Goal: Information Seeking & Learning: Compare options

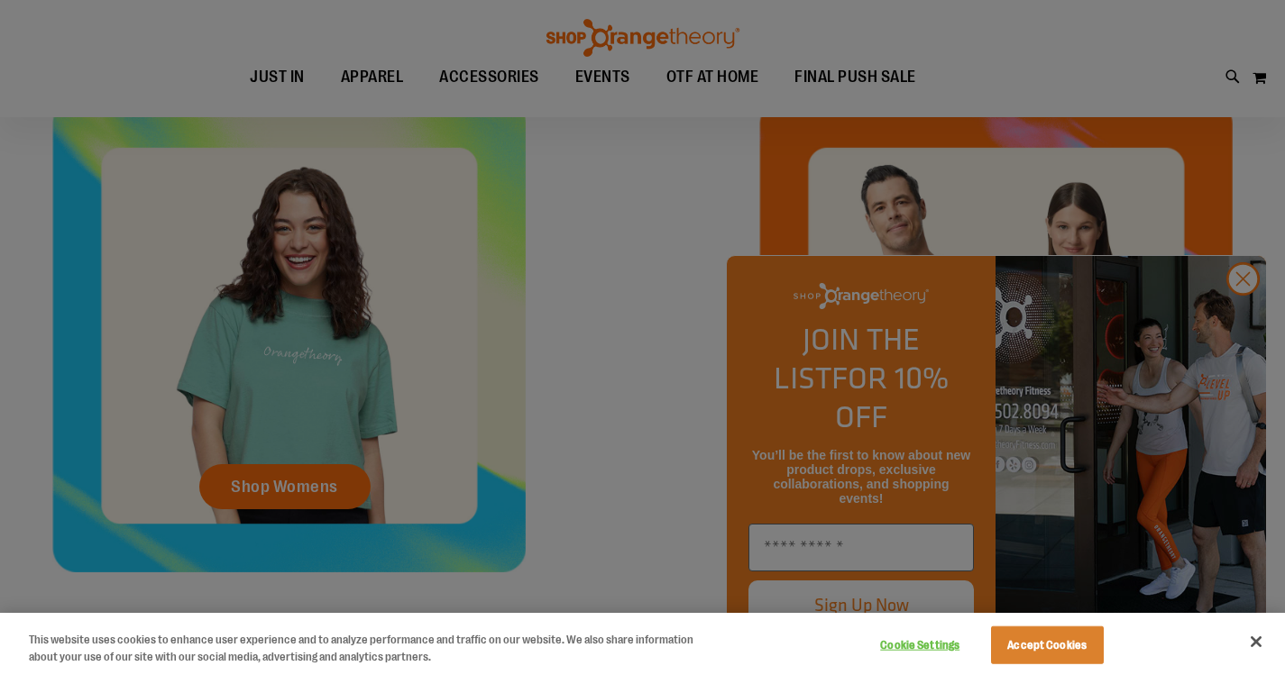
scroll to position [720, 0]
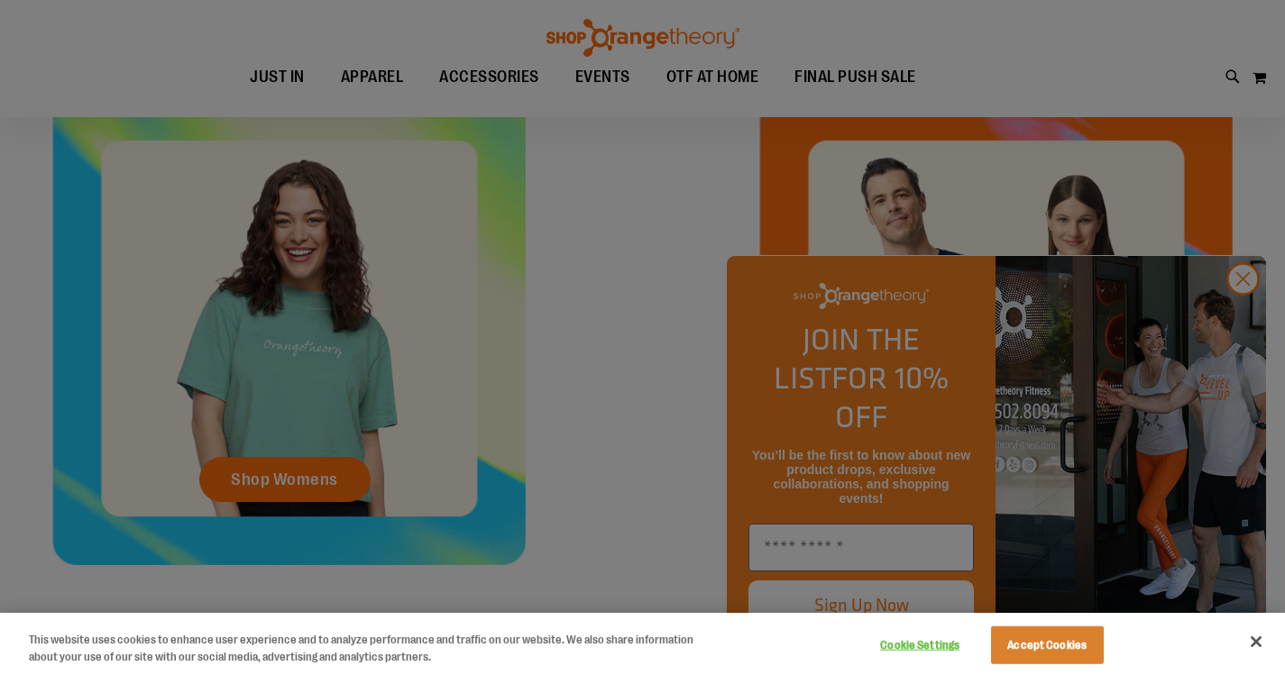
click at [1243, 325] on div at bounding box center [642, 337] width 1285 height 675
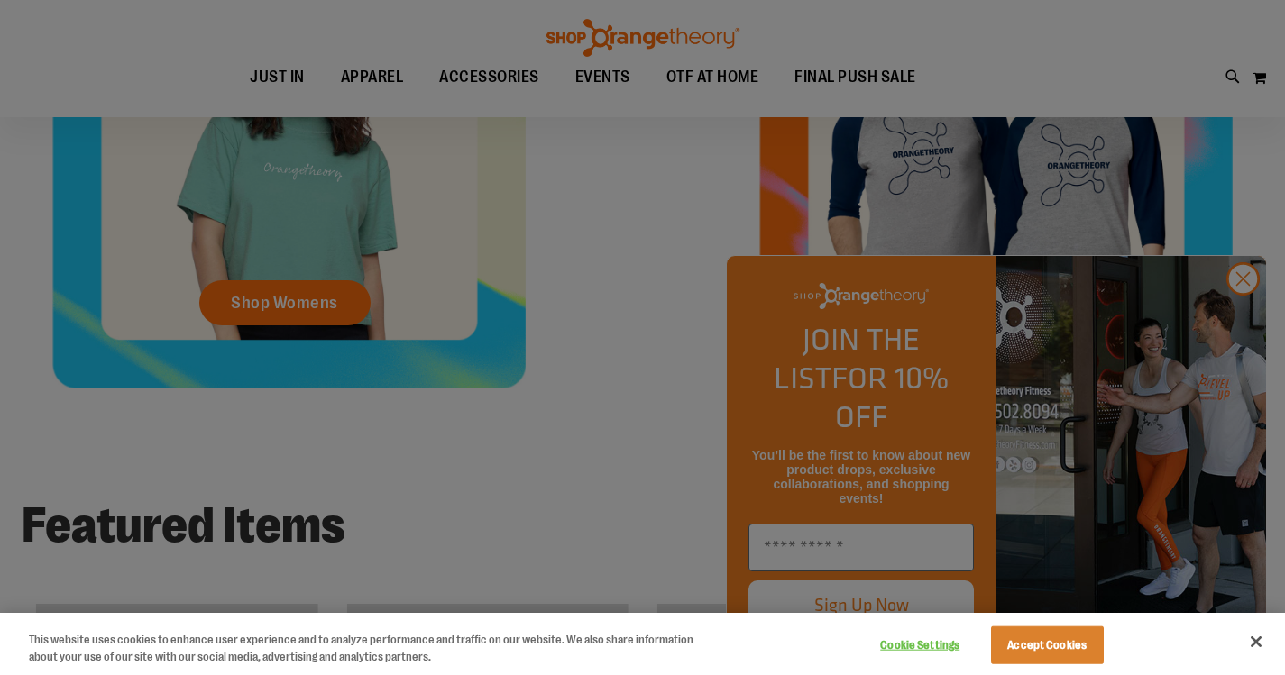
scroll to position [901, 0]
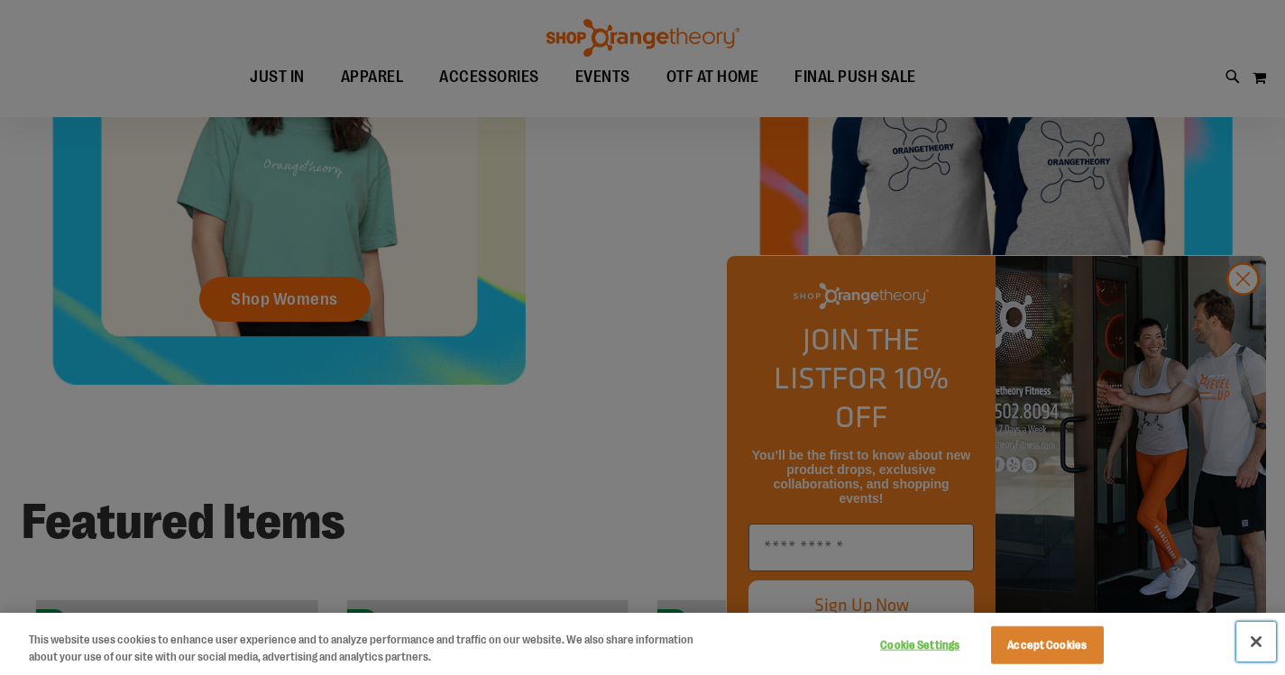
click at [1254, 638] on button "Close" at bounding box center [1256, 642] width 40 height 40
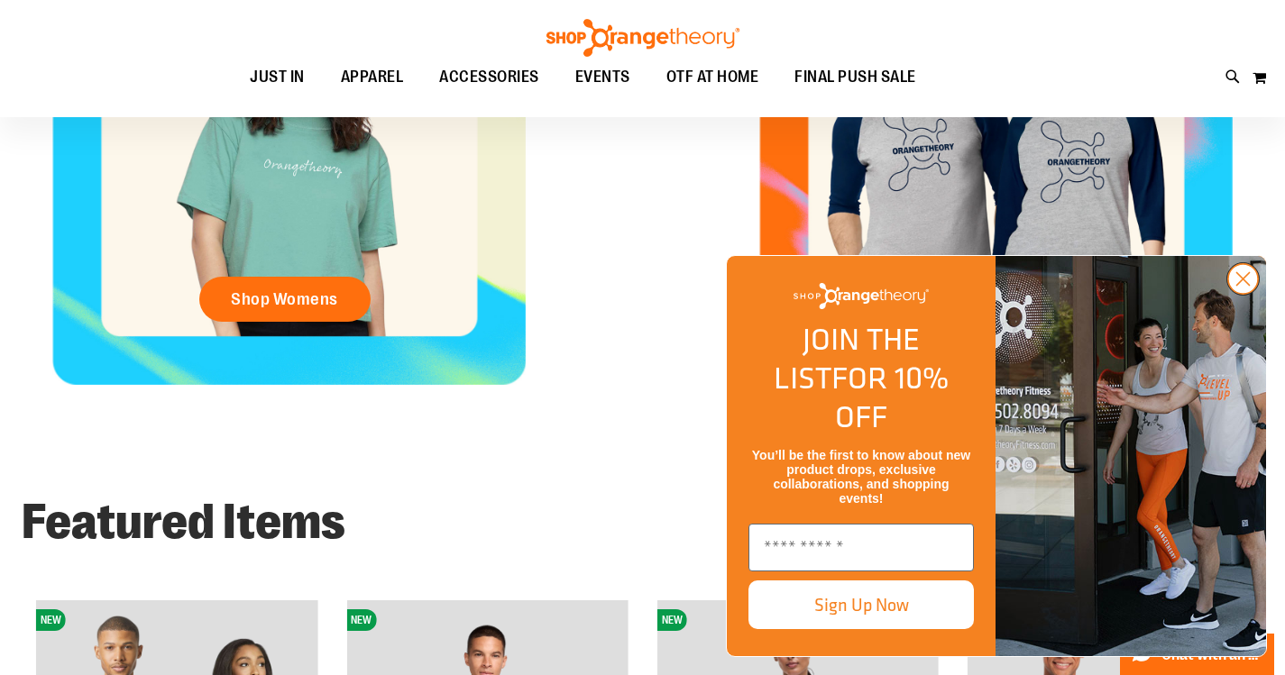
click at [1249, 294] on circle "Close dialog" at bounding box center [1243, 279] width 30 height 30
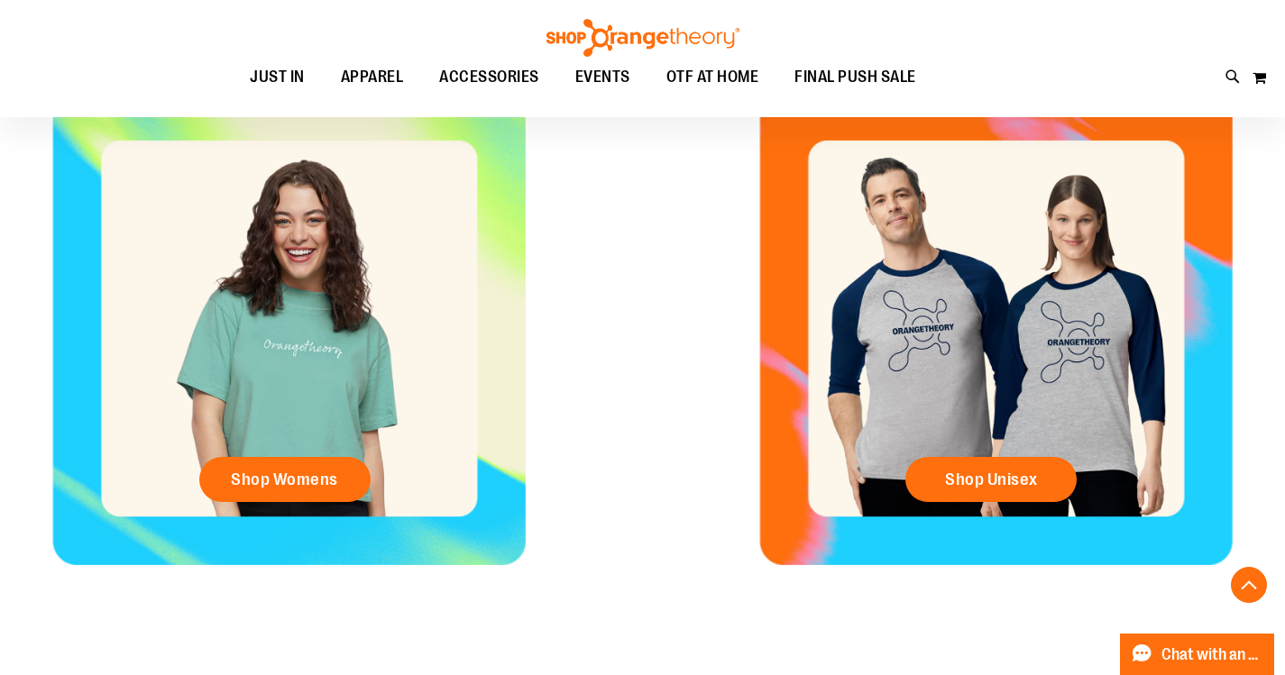
scroll to position [810, 0]
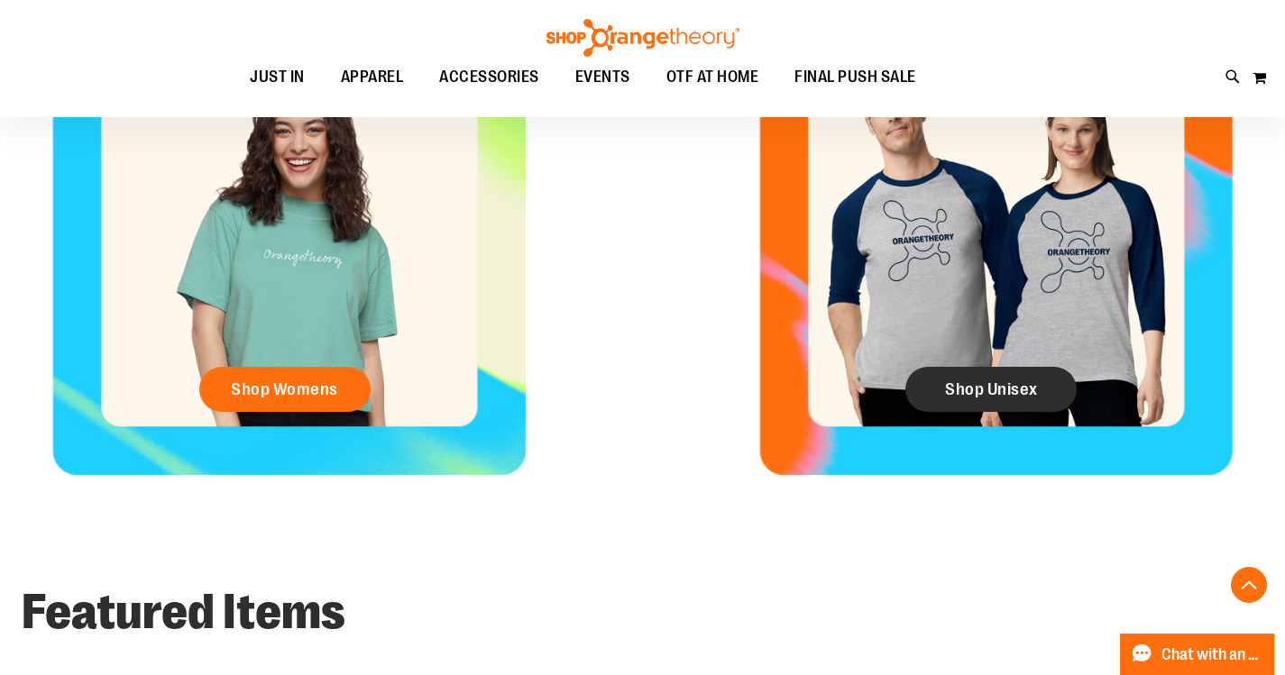
click at [1026, 412] on link "Shop Unisex" at bounding box center [990, 389] width 171 height 45
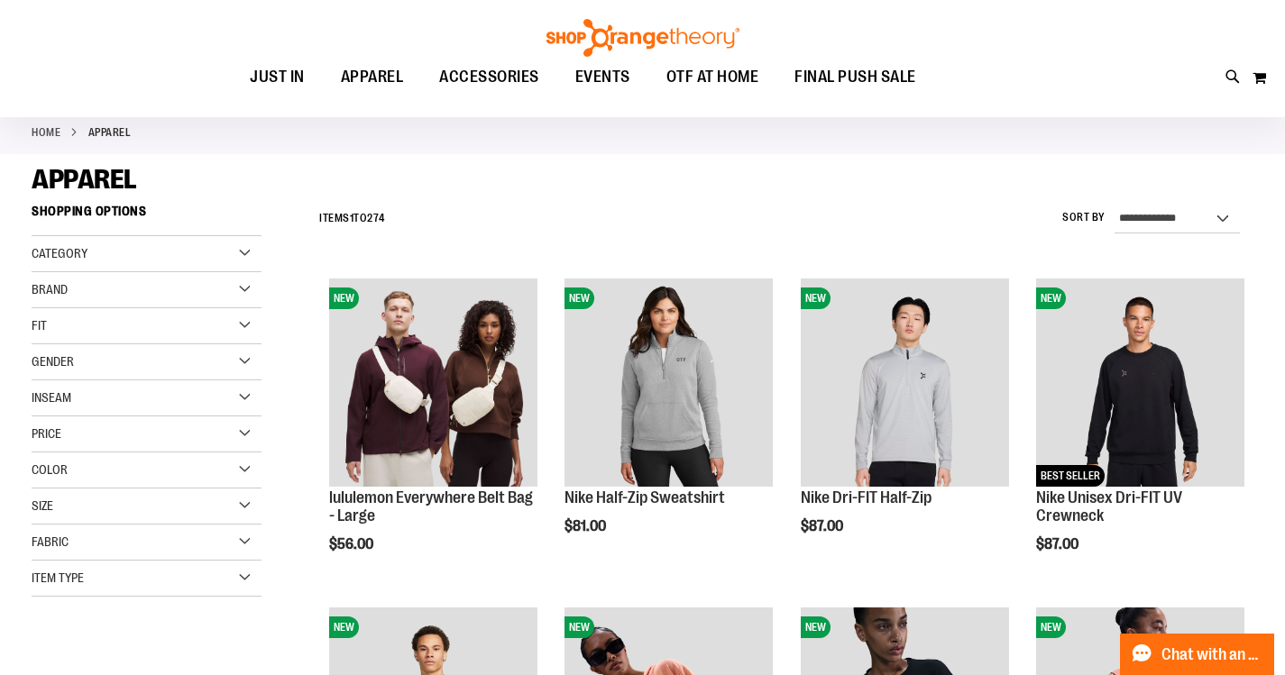
scroll to position [89, 0]
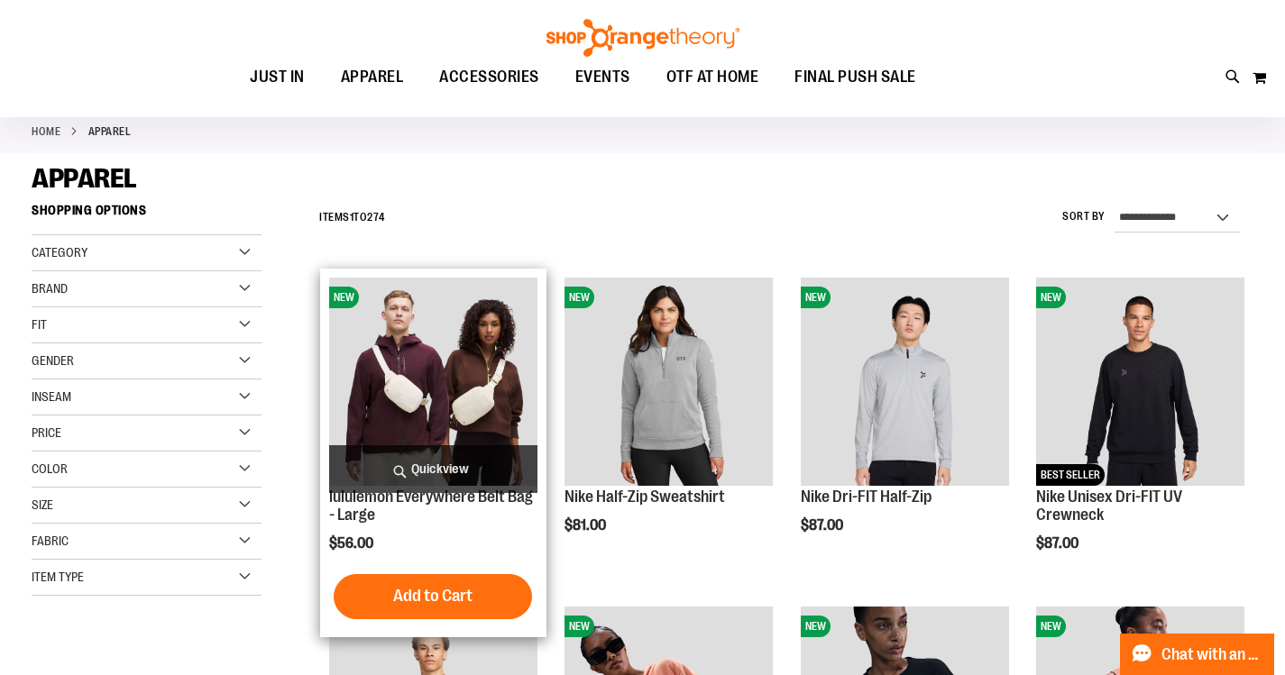
click at [471, 378] on img "product" at bounding box center [433, 382] width 208 height 208
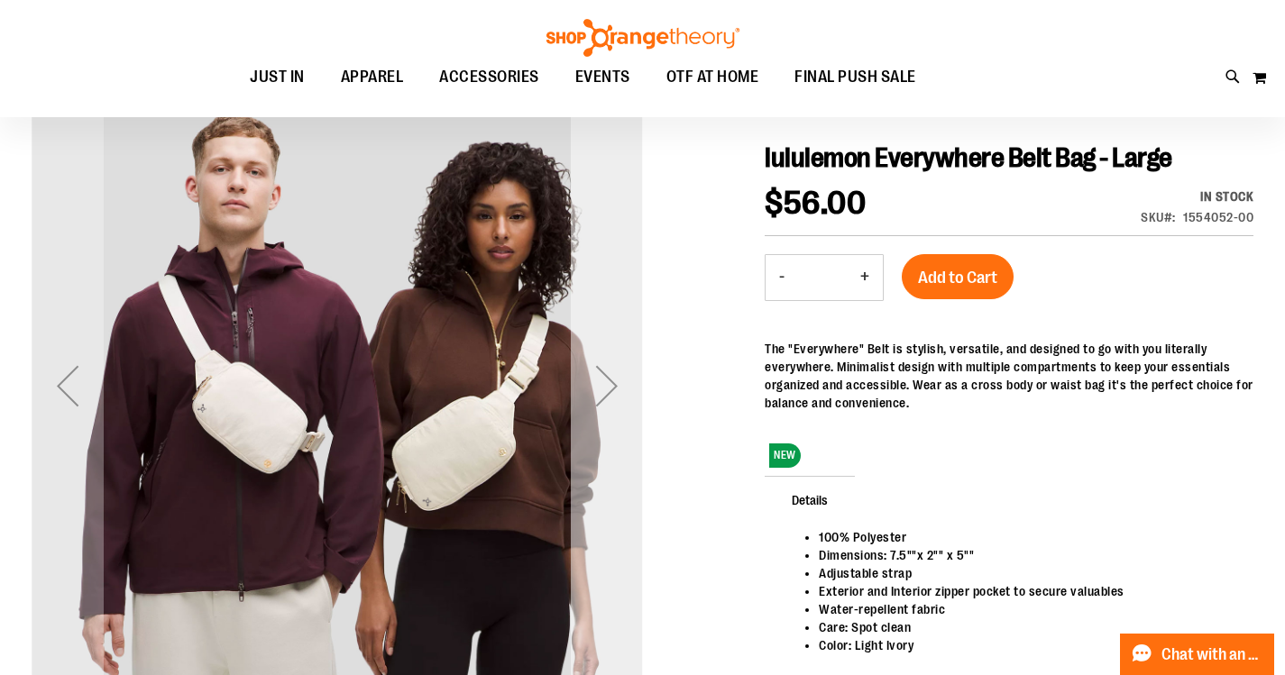
scroll to position [179, 0]
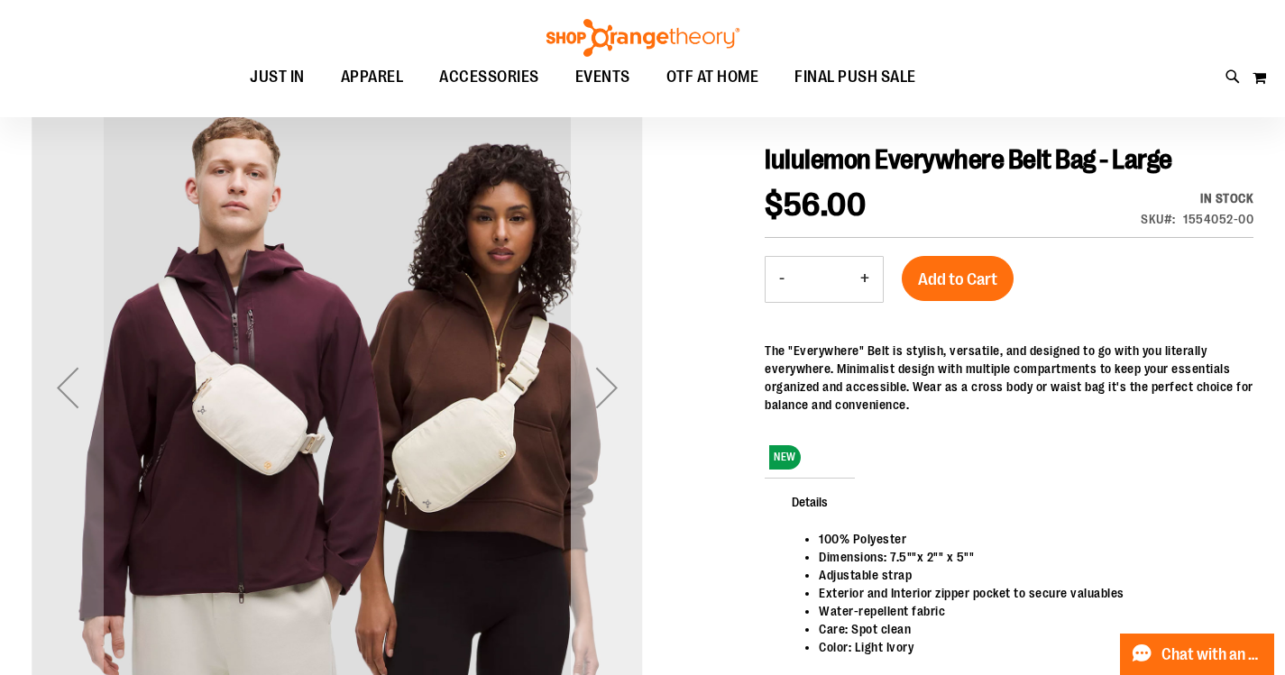
click at [611, 394] on div "Next" at bounding box center [607, 388] width 72 height 72
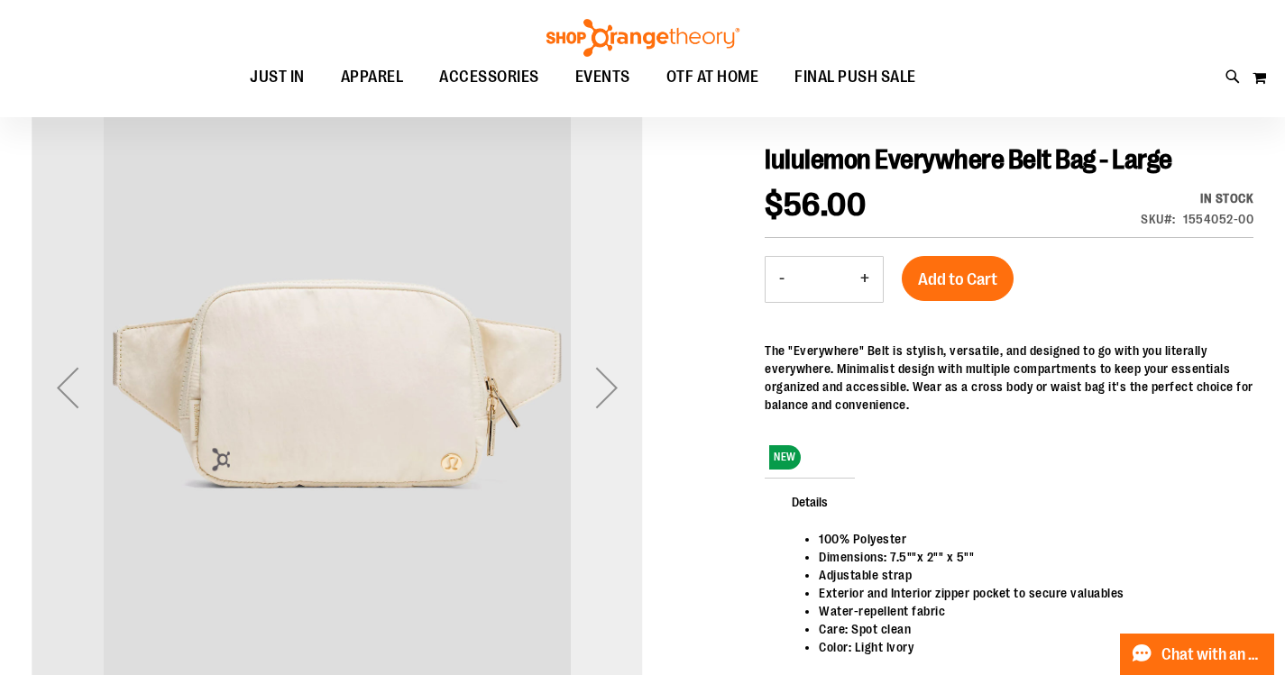
click at [611, 394] on div "Next" at bounding box center [607, 388] width 72 height 72
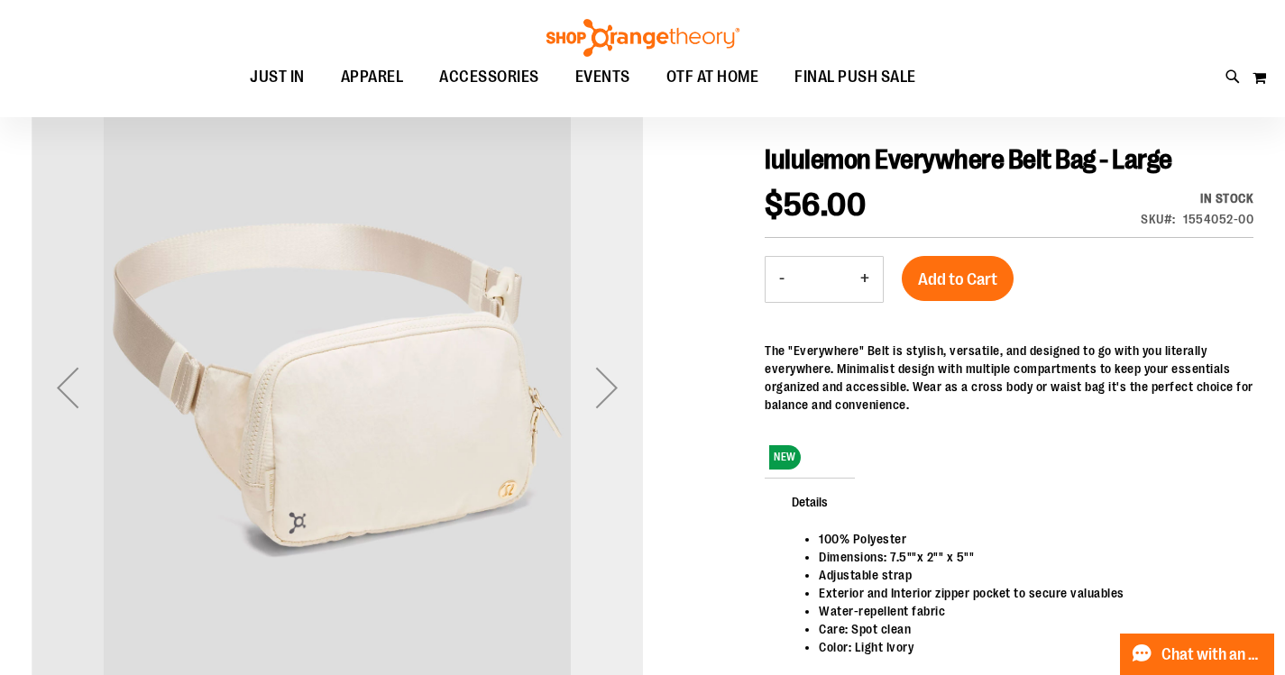
click at [611, 394] on div "Next" at bounding box center [607, 388] width 72 height 72
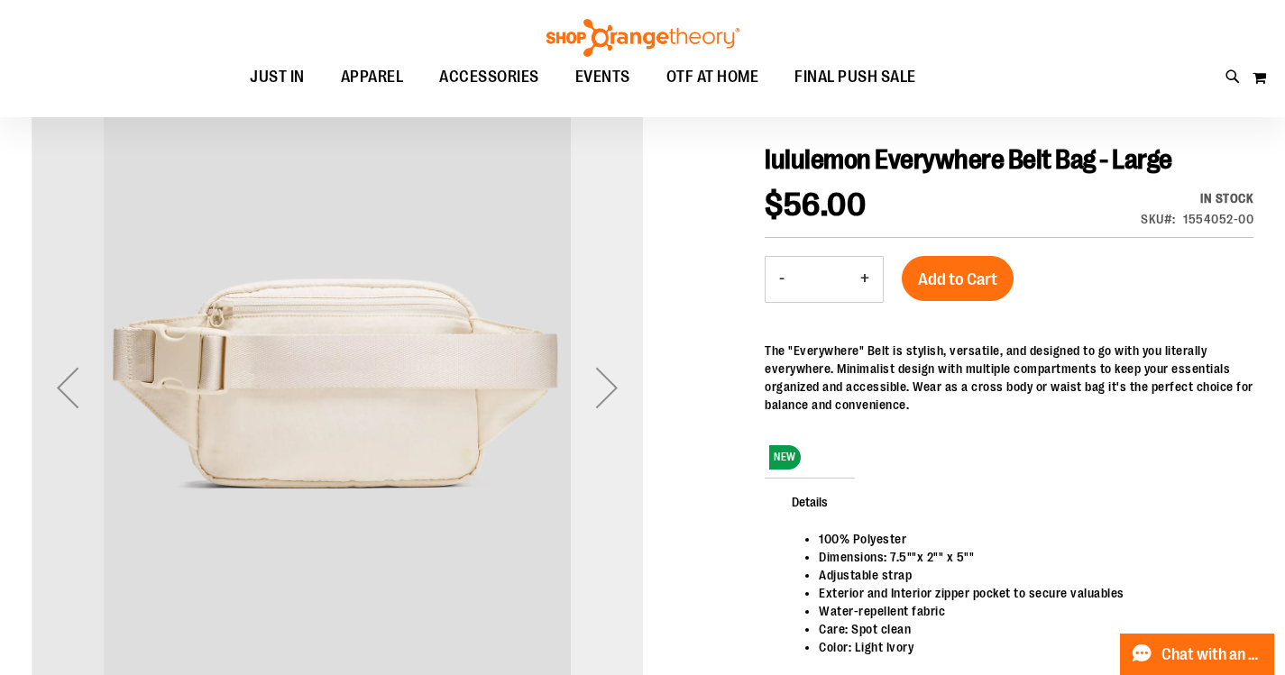
click at [616, 401] on div "Next" at bounding box center [607, 388] width 72 height 72
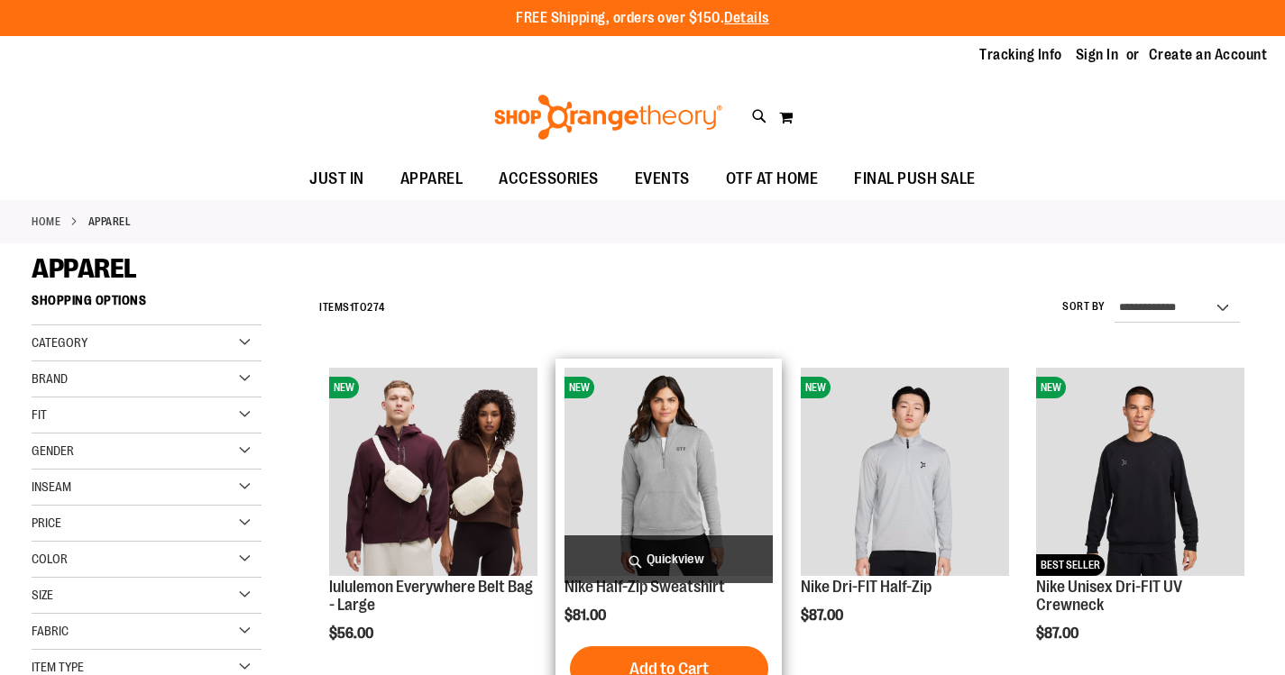
scroll to position [89, 0]
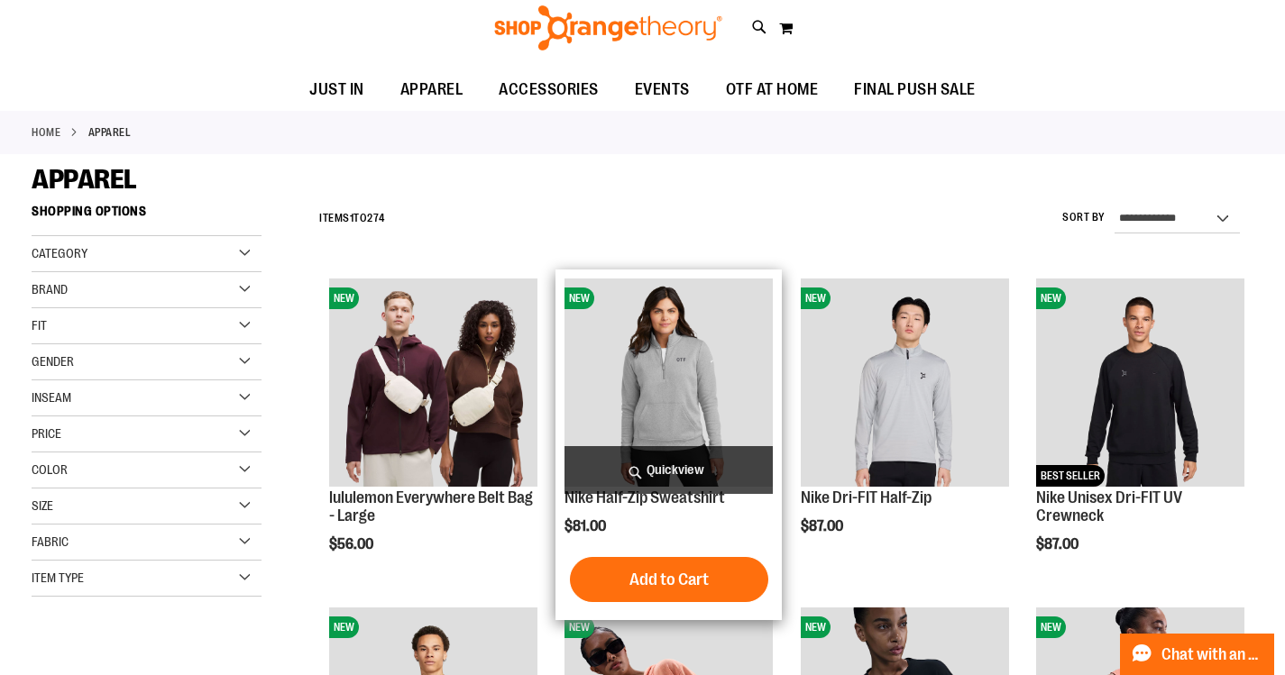
click at [712, 393] on img "product" at bounding box center [668, 383] width 208 height 208
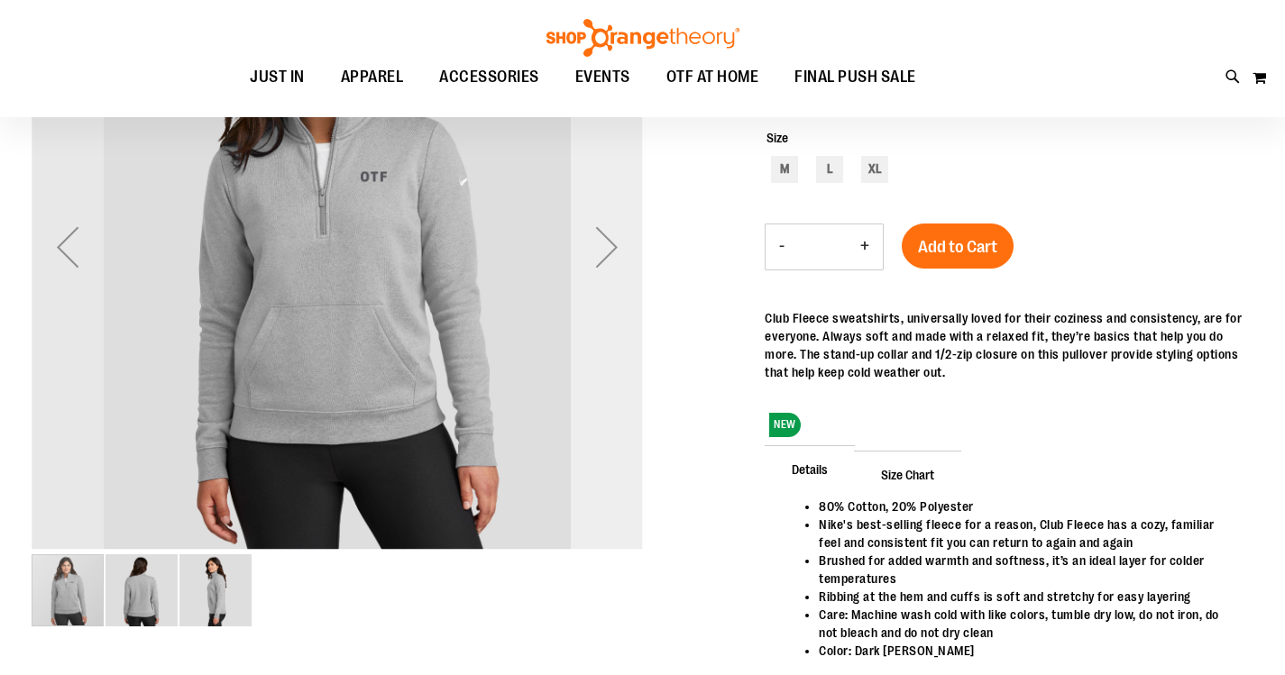
scroll to position [88, 0]
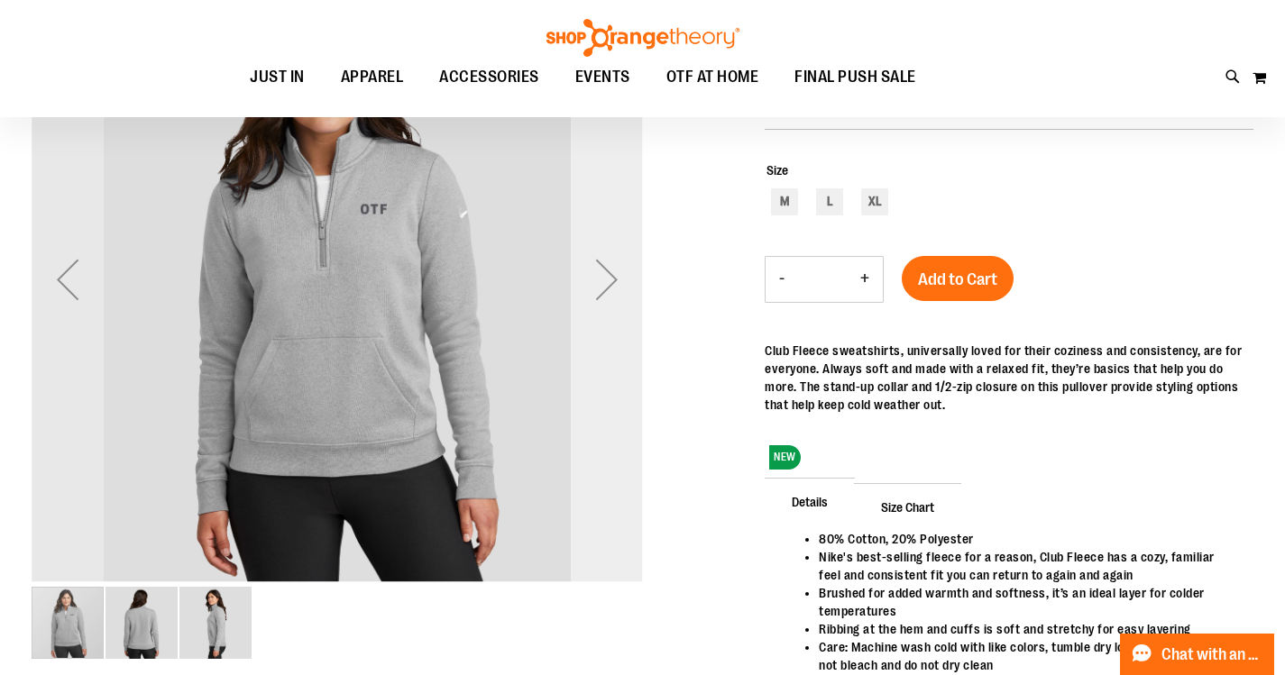
click at [618, 297] on div "Next" at bounding box center [607, 279] width 72 height 72
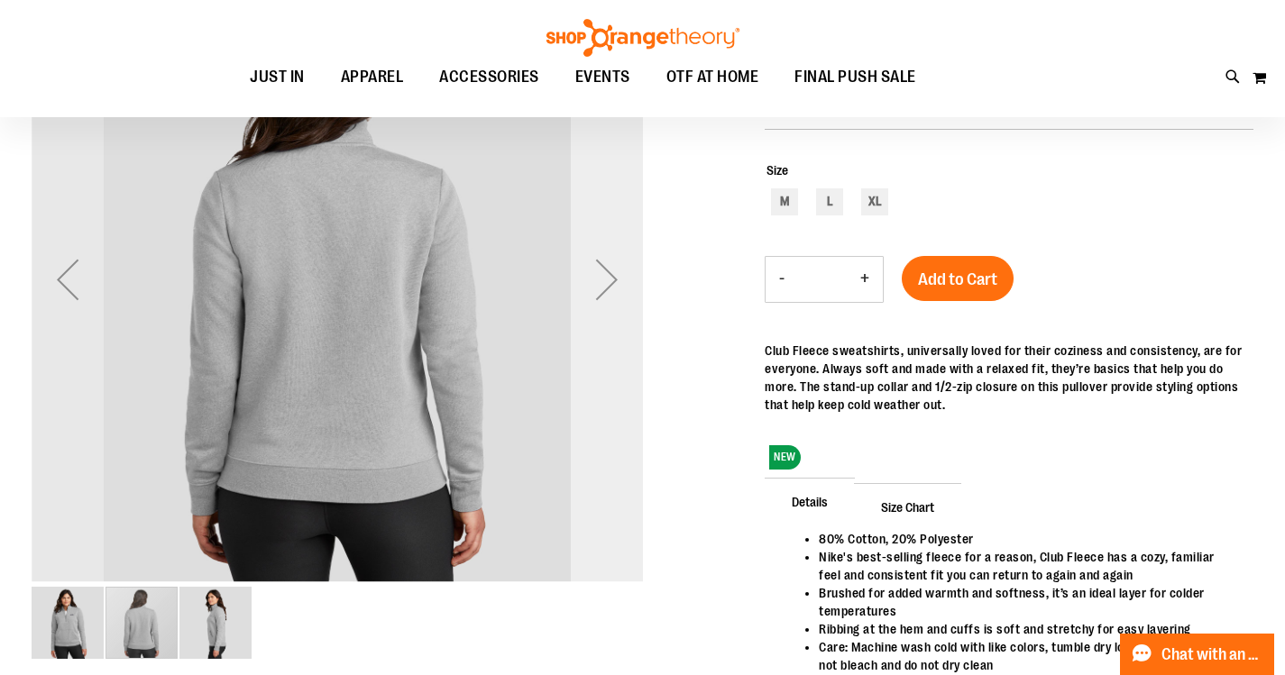
click at [618, 297] on div "Next" at bounding box center [607, 279] width 72 height 72
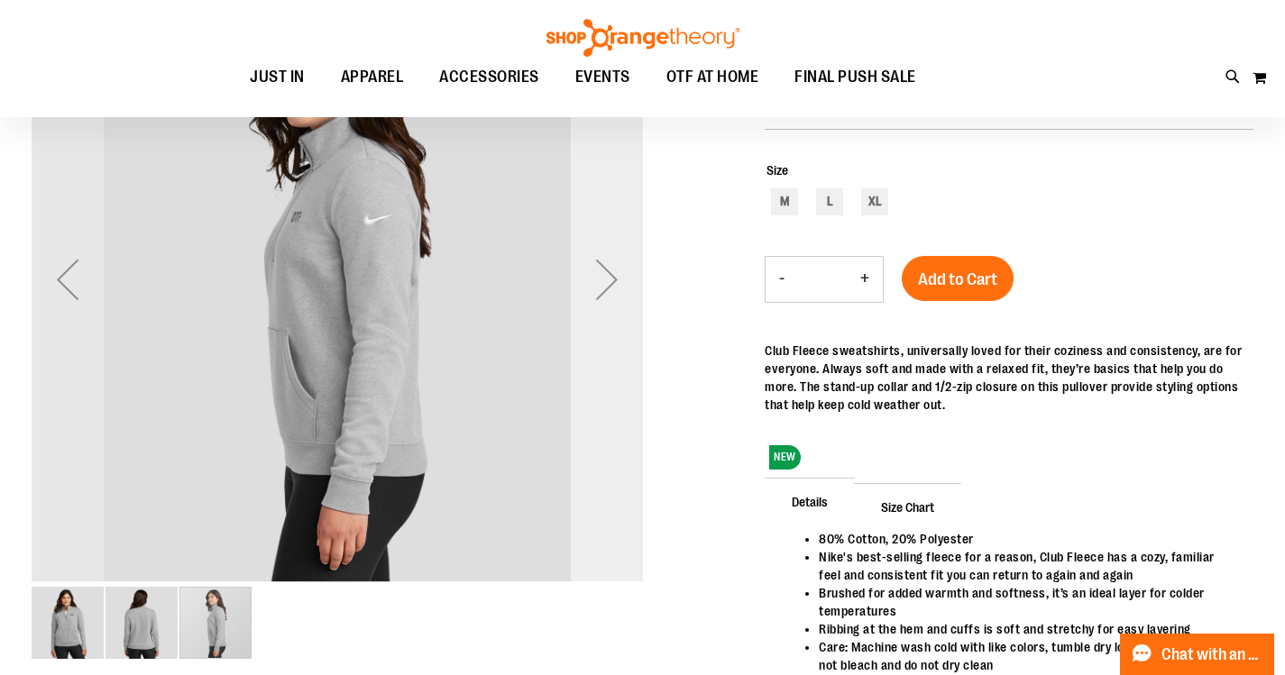
click at [618, 297] on div "Next" at bounding box center [607, 279] width 72 height 72
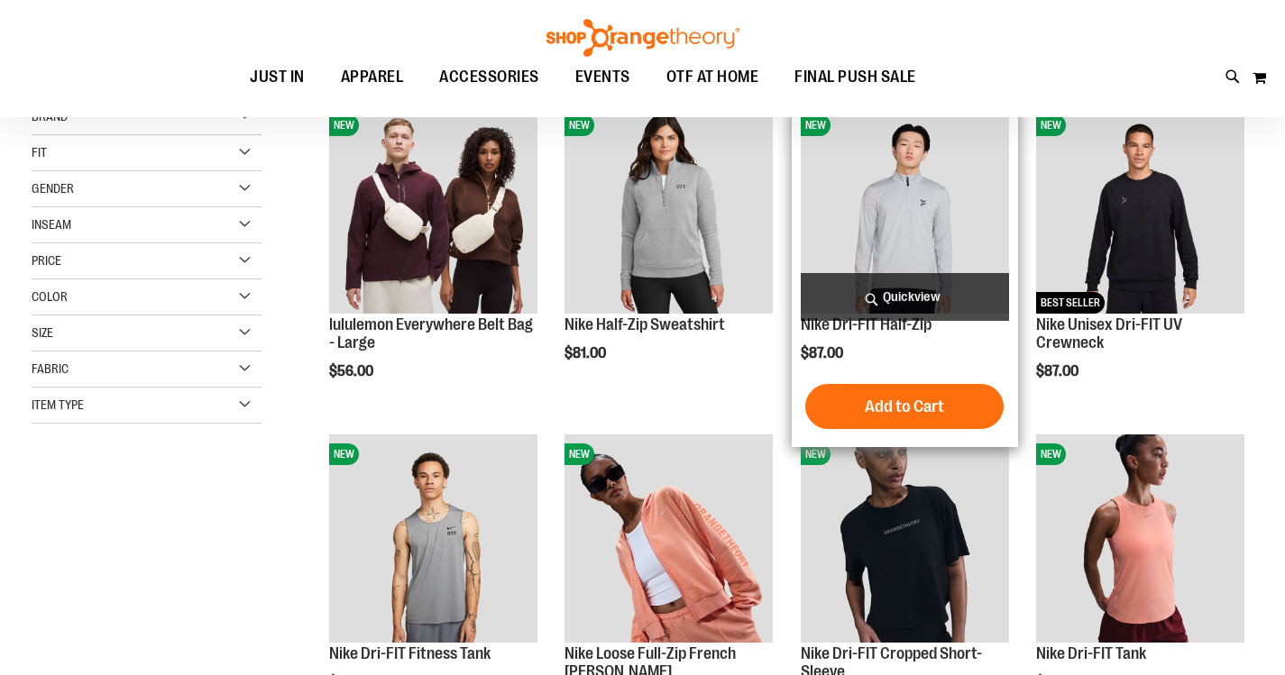
scroll to position [269, 0]
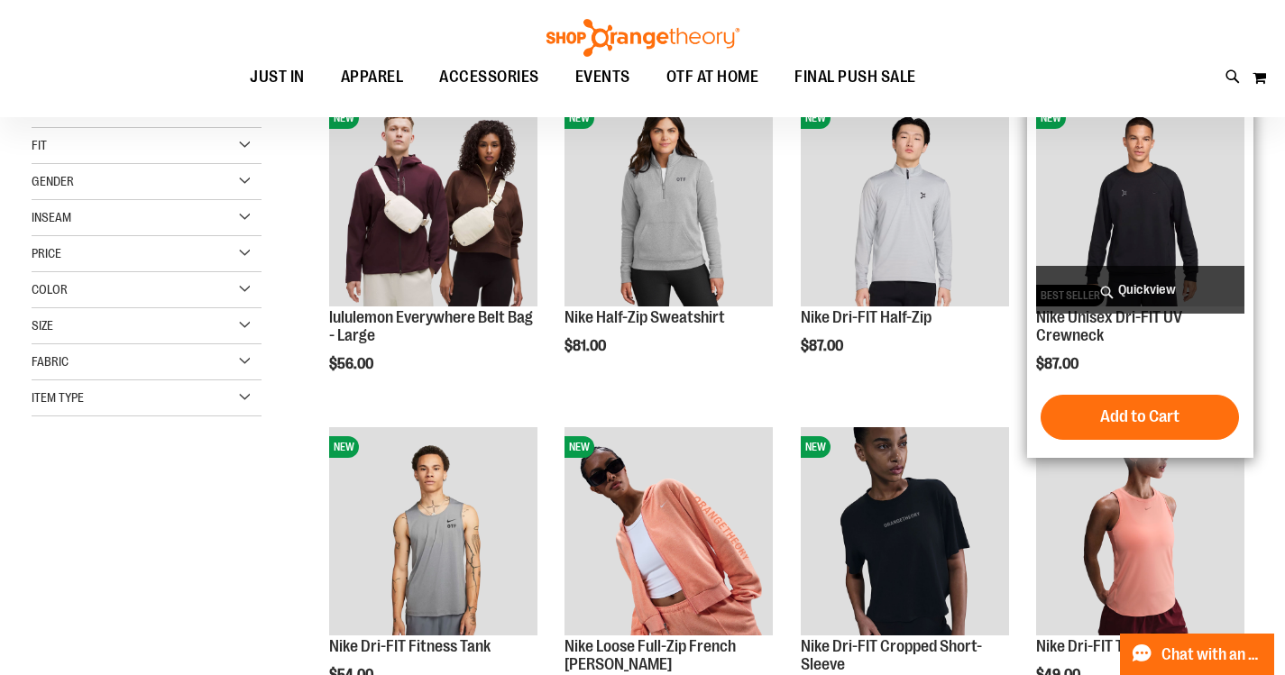
click at [1217, 261] on img "product" at bounding box center [1140, 202] width 208 height 208
click at [1176, 226] on img "product" at bounding box center [1140, 202] width 208 height 208
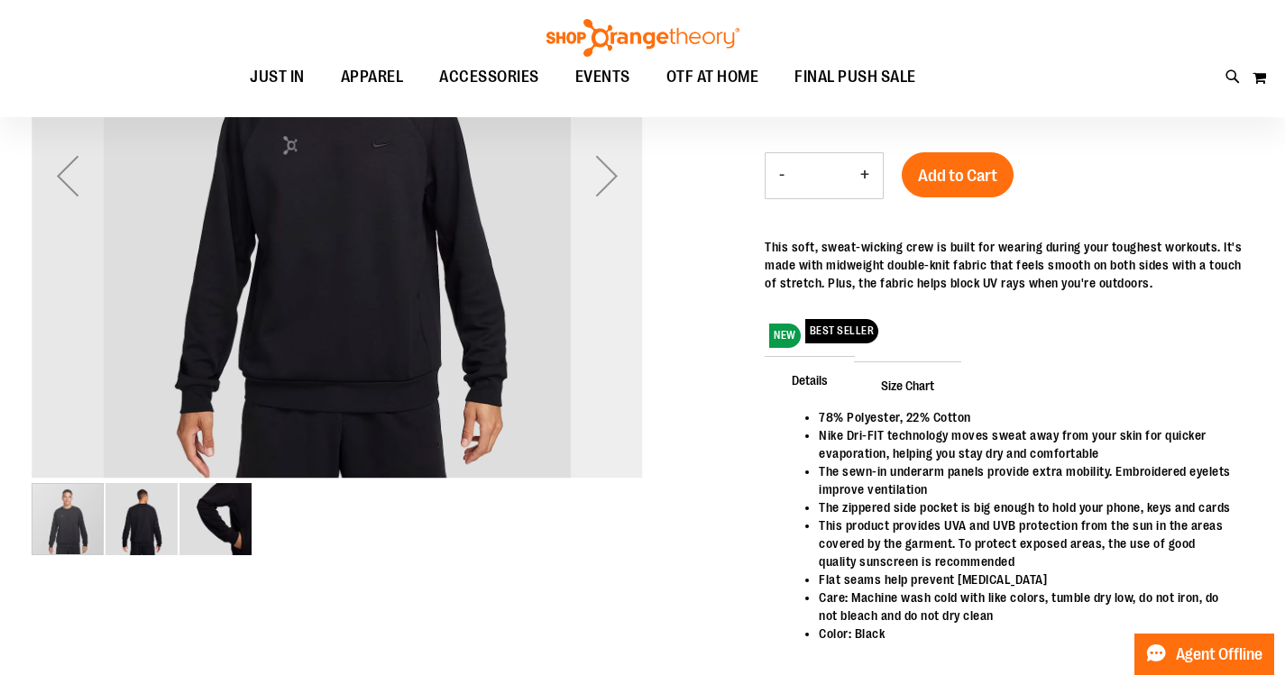
scroll to position [89, 0]
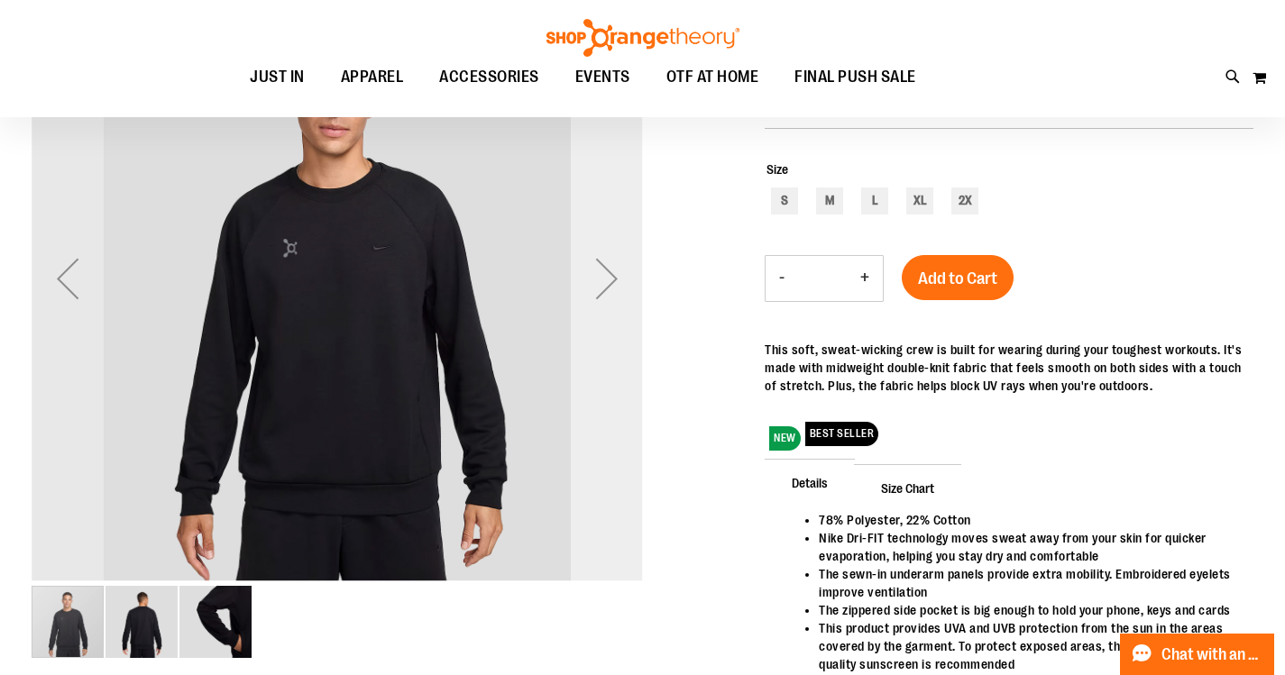
click at [599, 288] on div "Next" at bounding box center [607, 278] width 72 height 72
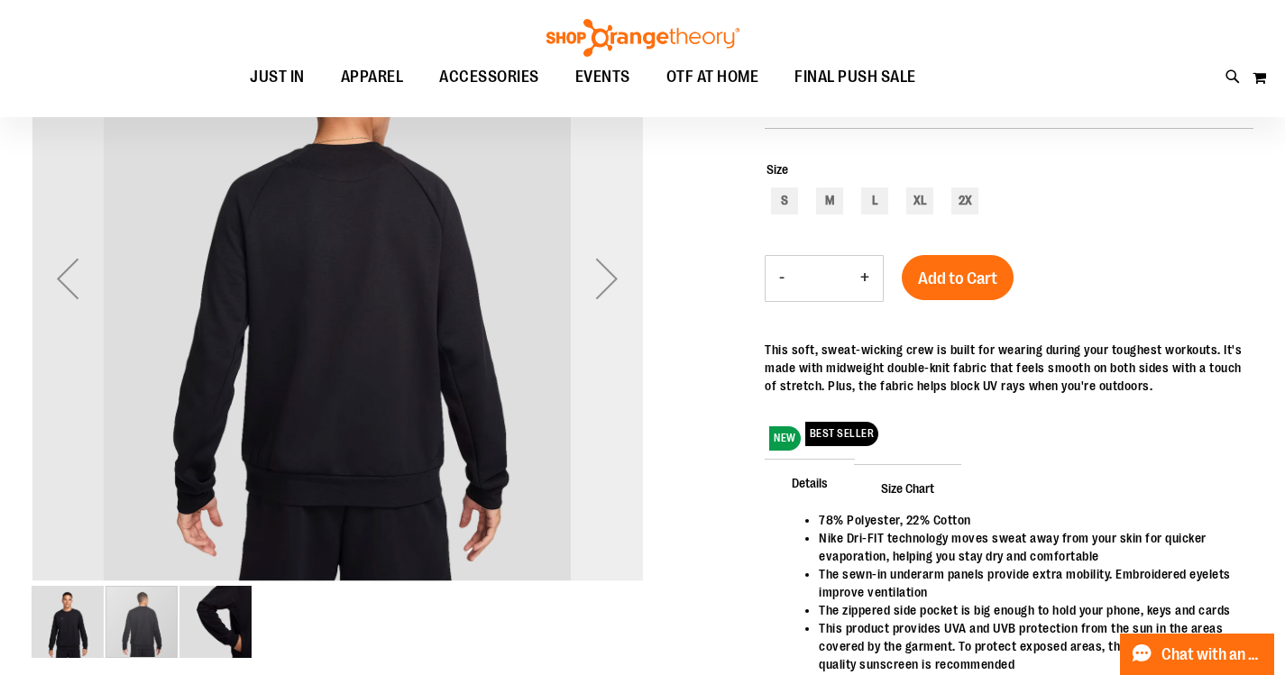
click at [599, 288] on div "Next" at bounding box center [607, 278] width 72 height 72
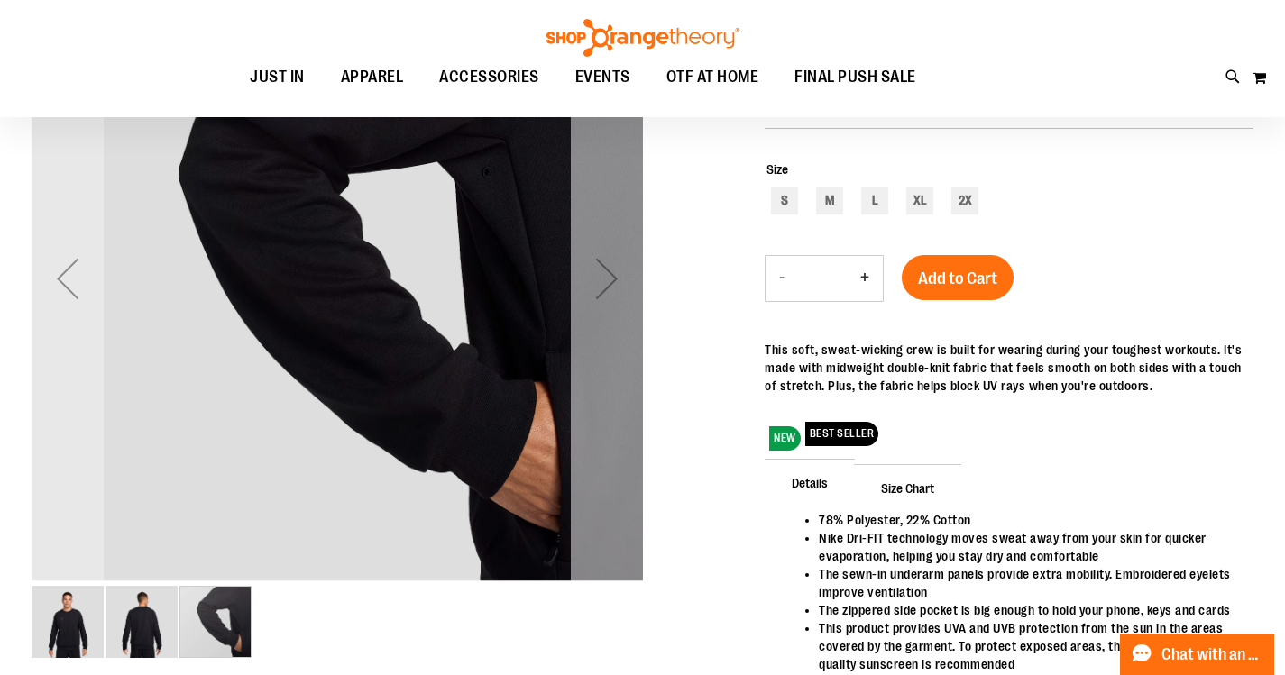
click at [599, 288] on div "Next" at bounding box center [607, 278] width 72 height 72
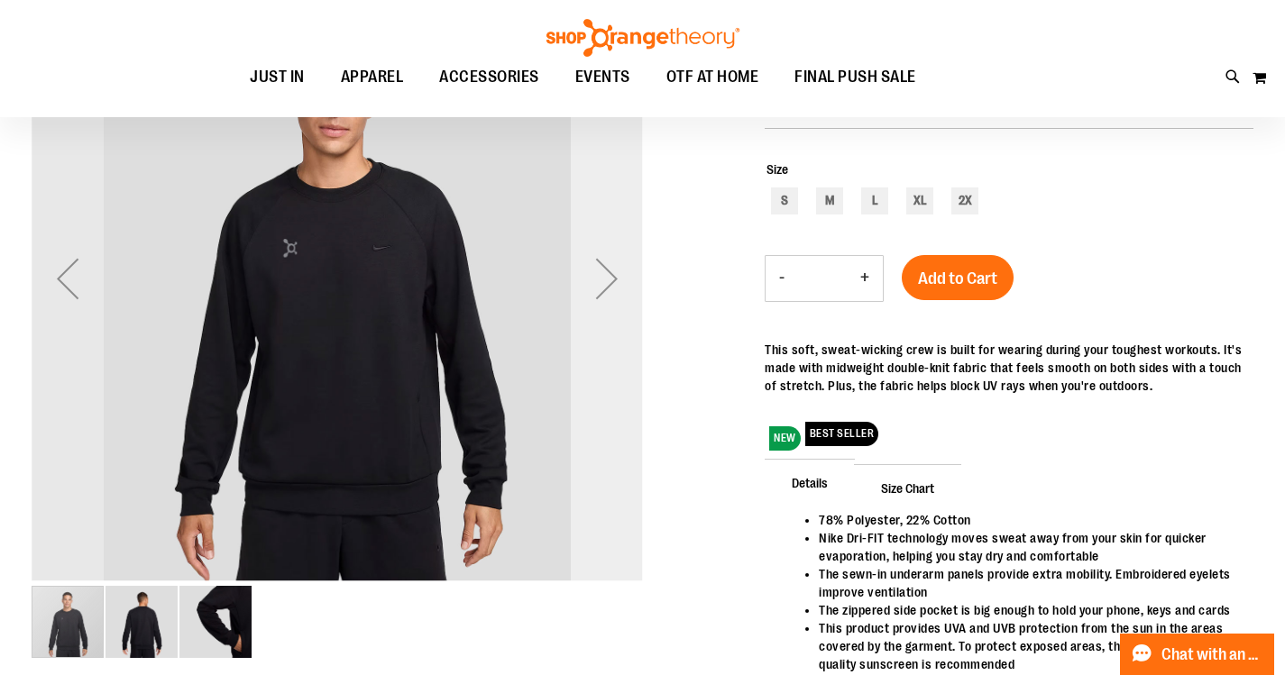
click at [599, 288] on div "Next" at bounding box center [607, 278] width 72 height 72
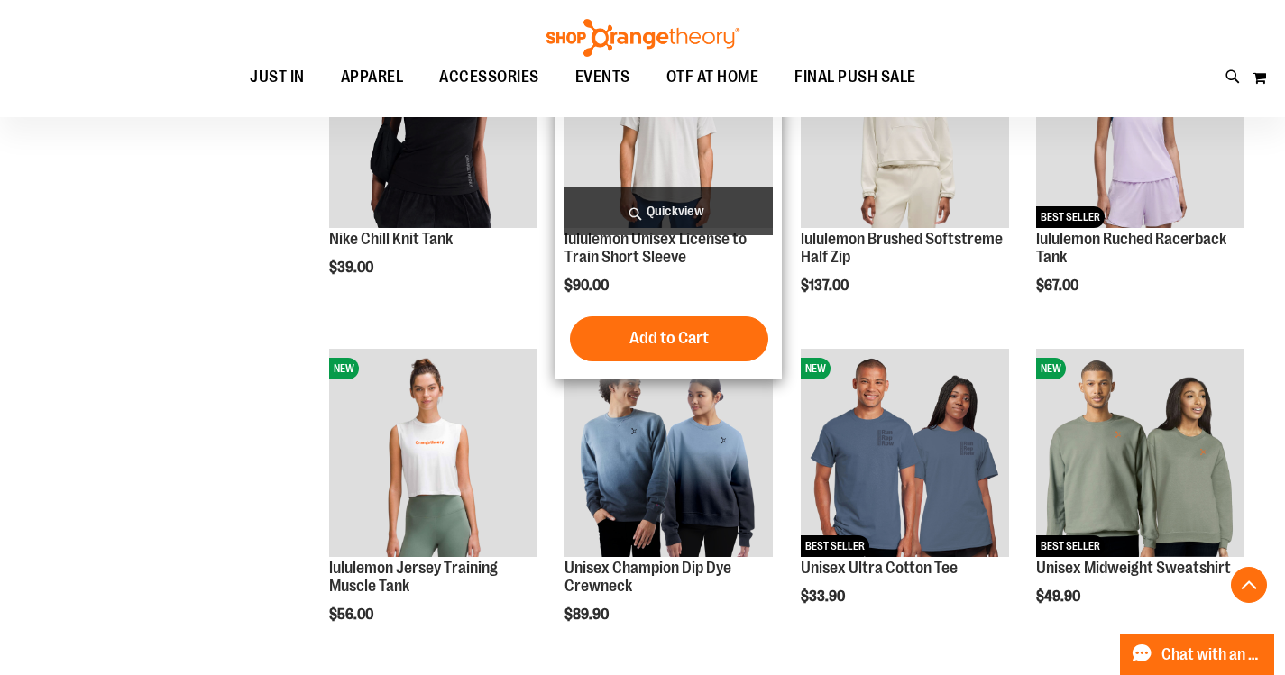
scroll to position [884, 0]
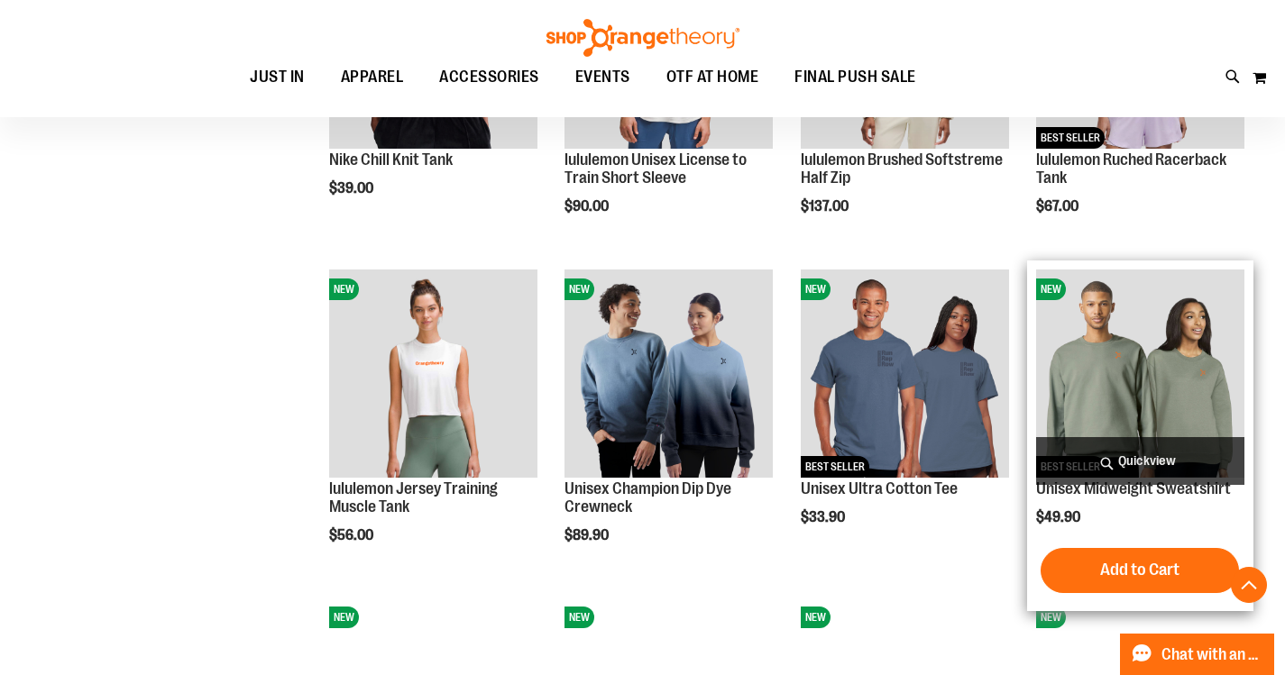
click at [1148, 373] on img "product" at bounding box center [1140, 374] width 208 height 208
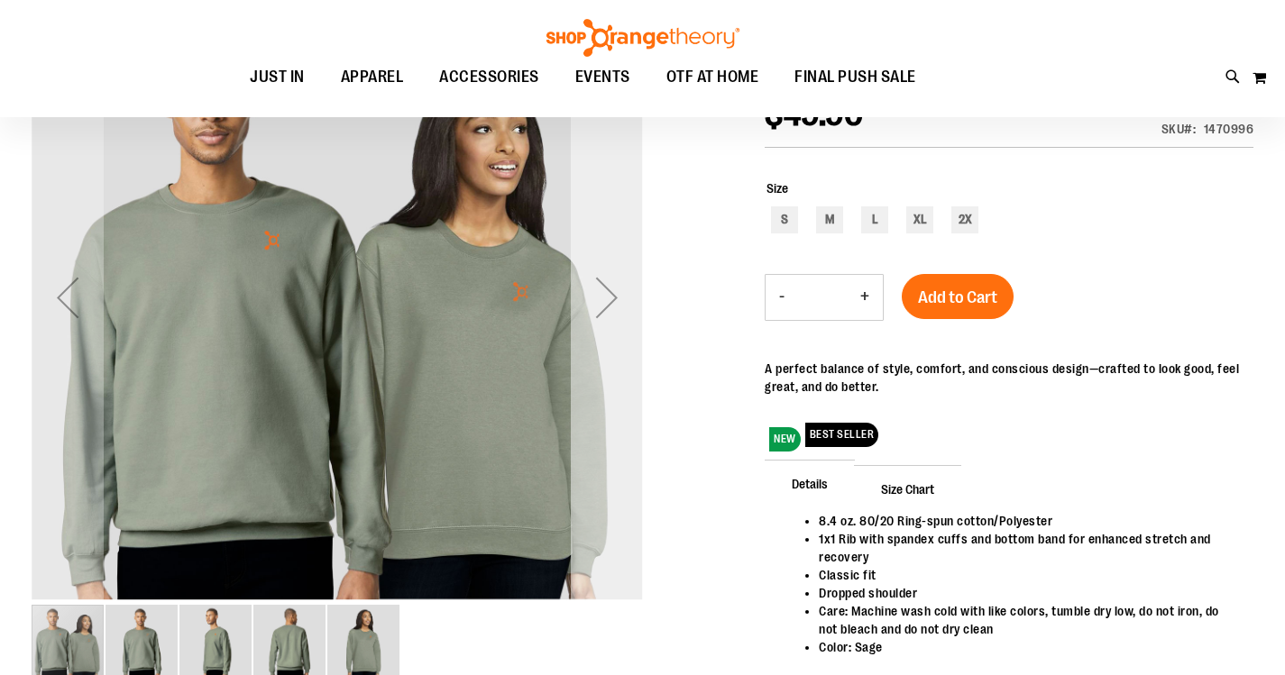
scroll to position [69, 0]
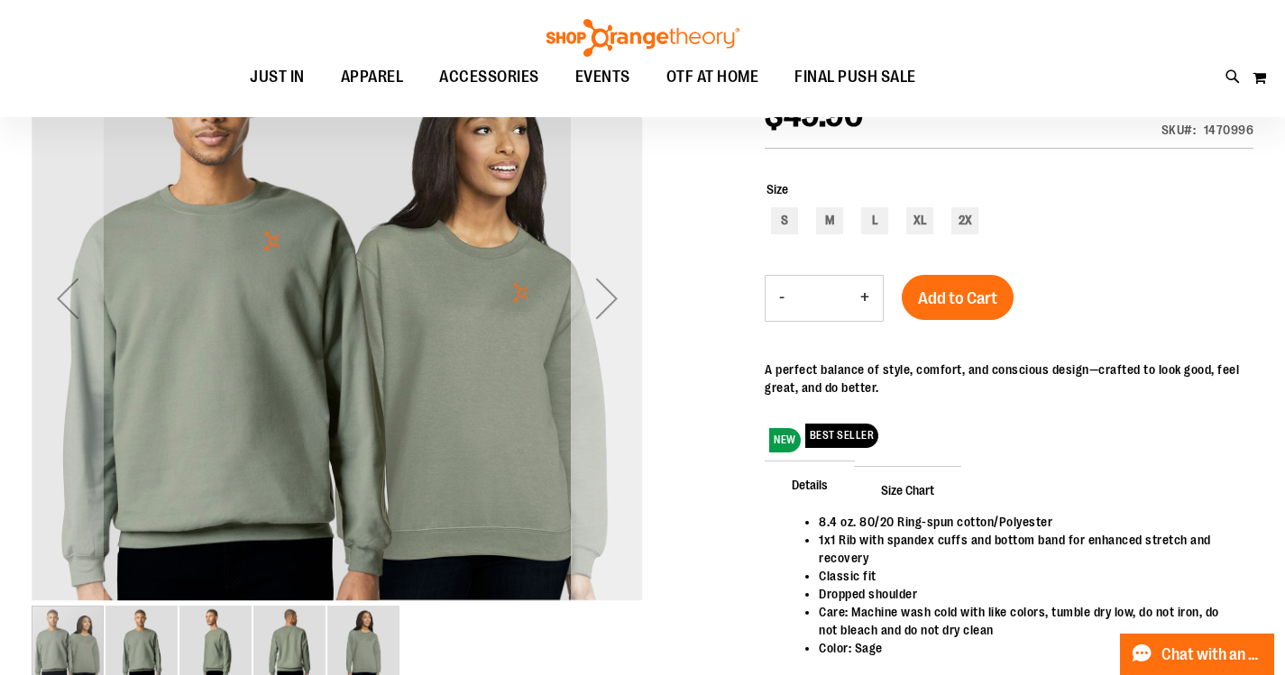
click at [605, 297] on div "Next" at bounding box center [607, 298] width 72 height 72
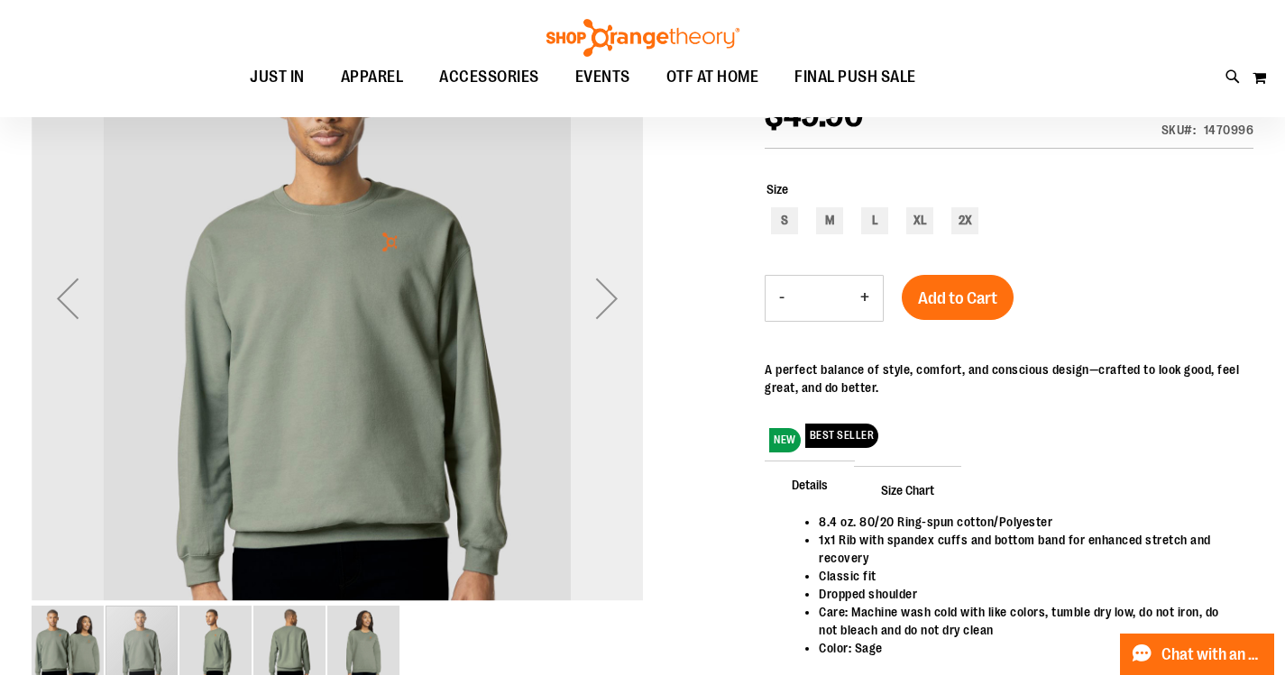
click at [605, 297] on div "Next" at bounding box center [607, 298] width 72 height 72
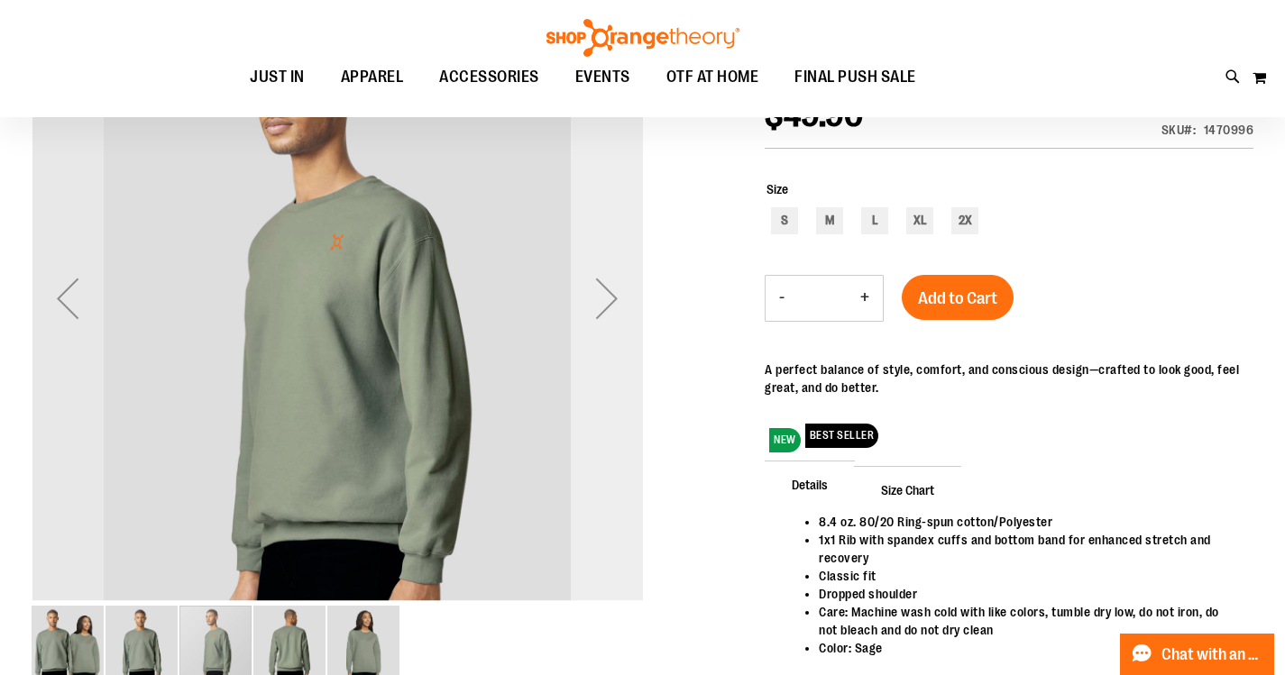
click at [605, 297] on div "Next" at bounding box center [607, 298] width 72 height 72
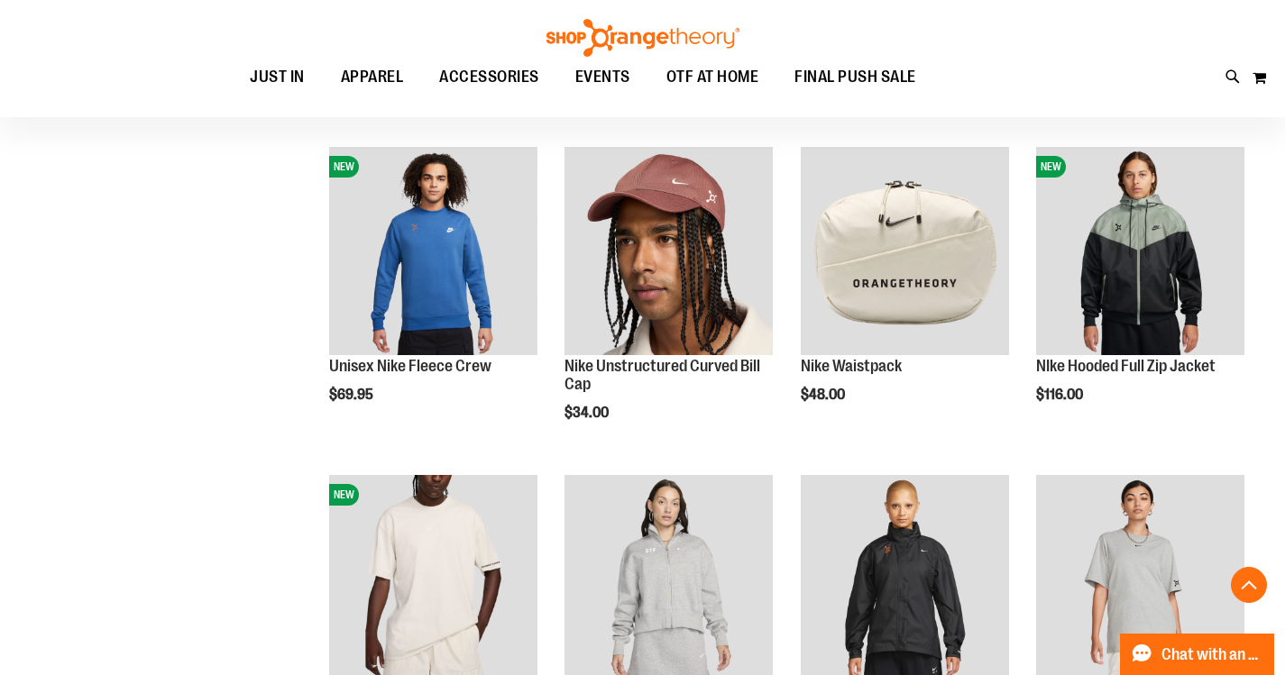
scroll to position [1264, 0]
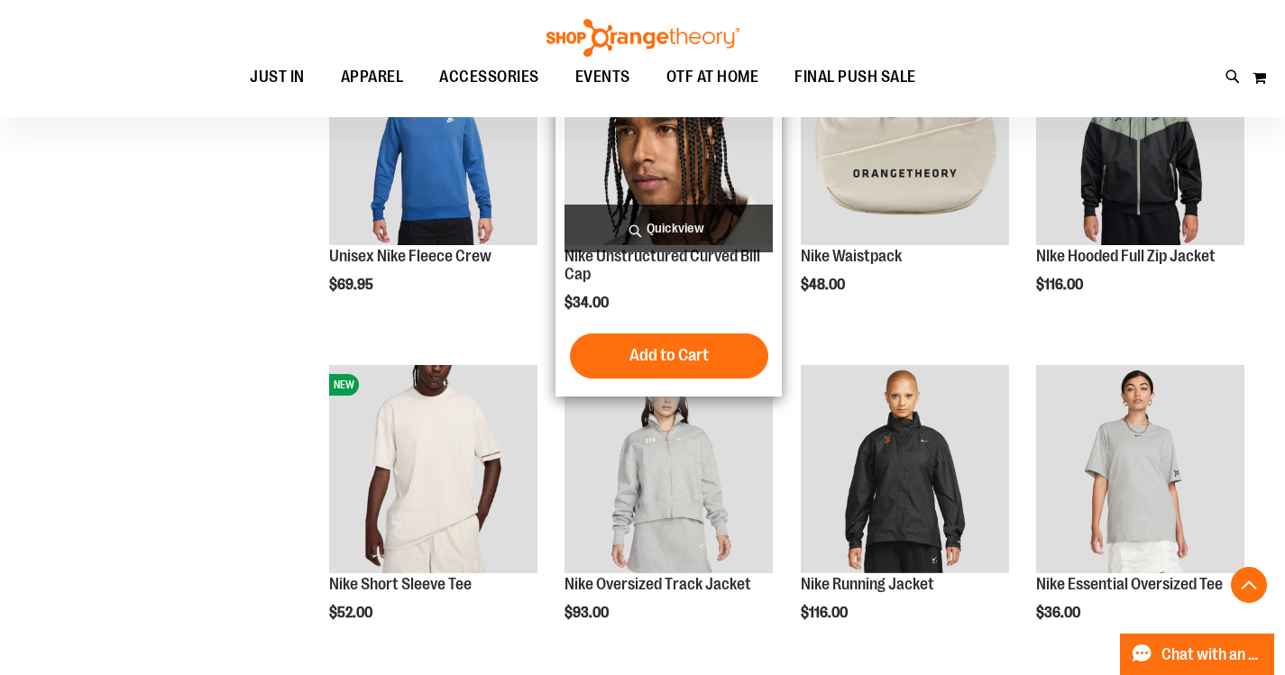
scroll to position [1534, 0]
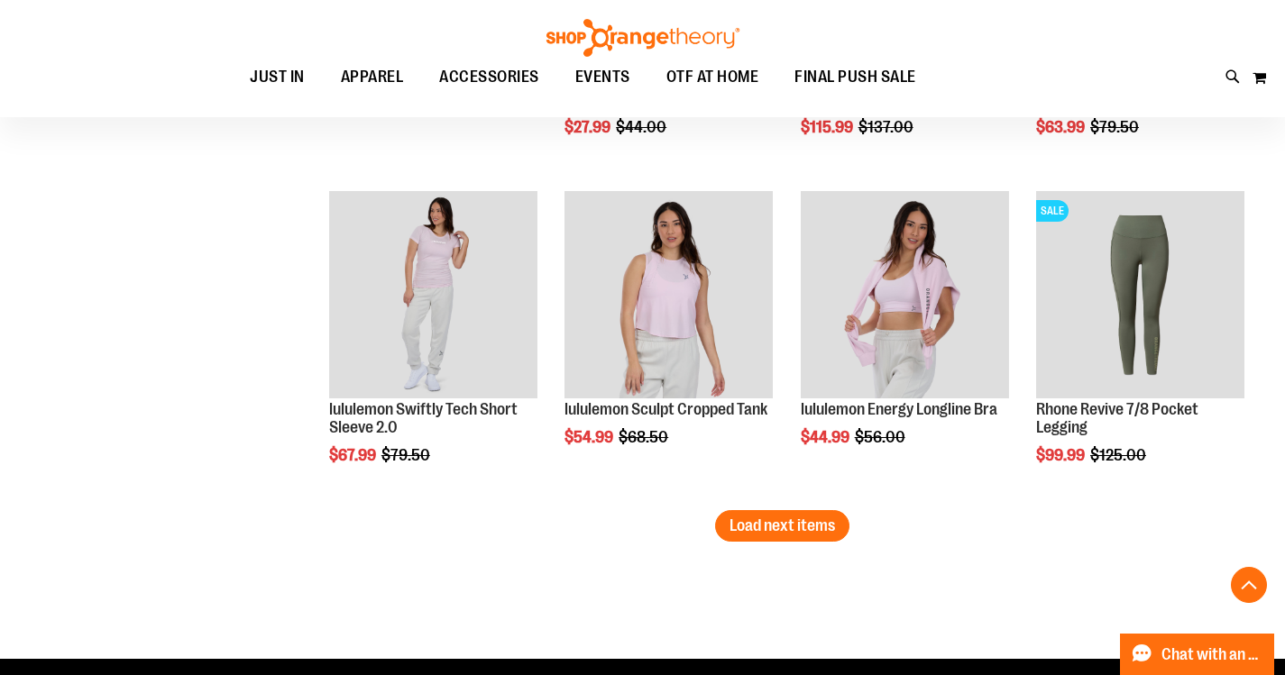
scroll to position [2887, 0]
